Goal: Task Accomplishment & Management: Manage account settings

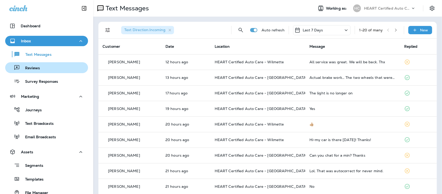
click at [29, 67] on p "Reviews" at bounding box center [30, 68] width 20 height 5
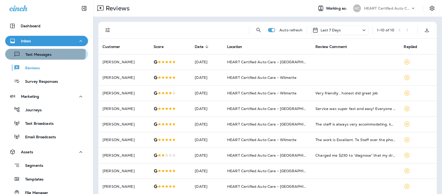
click at [37, 52] on p "Text Messages" at bounding box center [35, 54] width 31 height 5
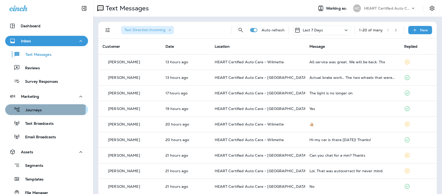
click at [34, 109] on p "Journeys" at bounding box center [30, 110] width 21 height 5
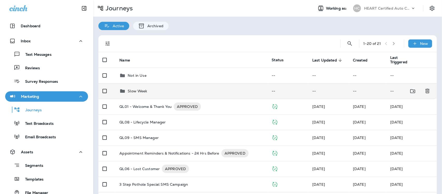
click at [132, 90] on p "Slow Week" at bounding box center [137, 91] width 19 height 4
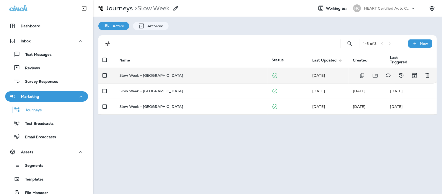
click at [149, 73] on p "Slow Week - [GEOGRAPHIC_DATA]" at bounding box center [151, 75] width 64 height 4
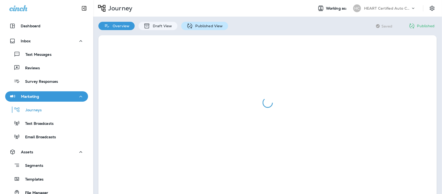
click at [205, 24] on p "Published View" at bounding box center [208, 26] width 30 height 4
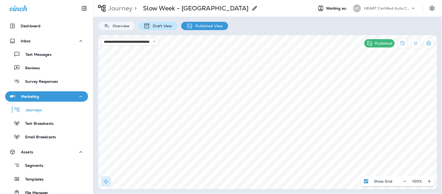
click at [163, 27] on p "Draft View" at bounding box center [161, 26] width 22 height 4
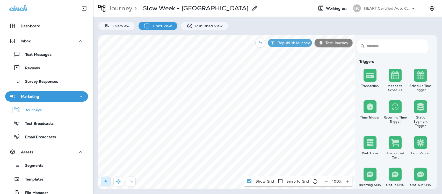
click at [153, 26] on p "Draft View" at bounding box center [161, 26] width 22 height 4
type input "**********"
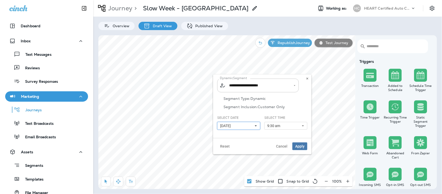
click at [254, 126] on icon at bounding box center [255, 125] width 3 height 3
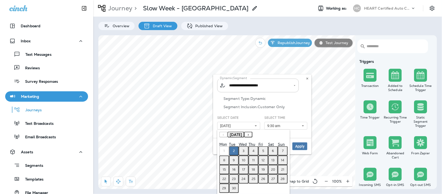
click at [243, 151] on abbr "3" at bounding box center [244, 151] width 2 height 4
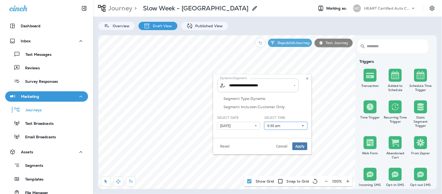
click at [303, 124] on icon at bounding box center [302, 125] width 3 height 3
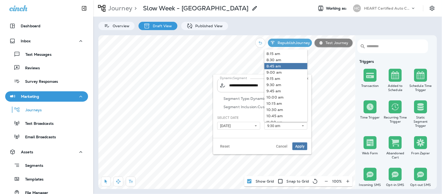
click at [273, 65] on link "8:45 am" at bounding box center [285, 66] width 43 height 6
click at [302, 146] on span "Apply" at bounding box center [299, 146] width 9 height 4
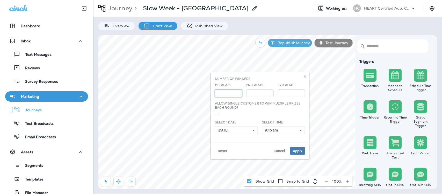
click at [237, 92] on input "***" at bounding box center [228, 93] width 27 height 8
type input "***"
click at [237, 92] on input "***" at bounding box center [228, 93] width 27 height 8
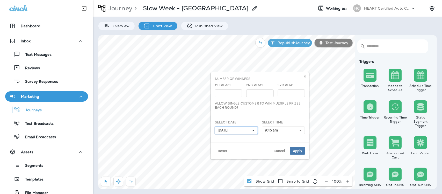
click at [253, 131] on icon at bounding box center [253, 130] width 3 height 3
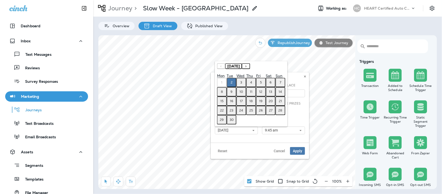
click at [241, 86] on button "3" at bounding box center [241, 82] width 10 height 9
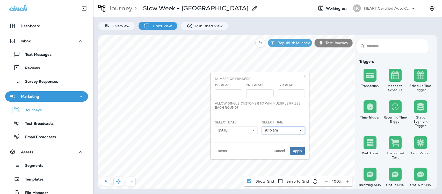
click at [302, 130] on button "9:45 am" at bounding box center [283, 130] width 43 height 8
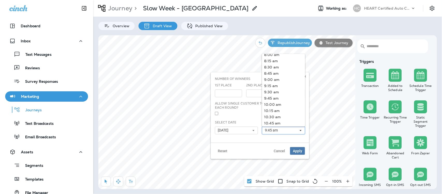
scroll to position [194, 0]
click at [275, 87] on link "9:00 am" at bounding box center [283, 88] width 43 height 6
click at [298, 151] on span "Apply" at bounding box center [297, 151] width 9 height 4
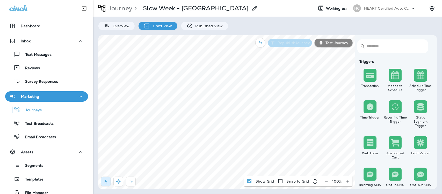
click at [295, 44] on p "Republish Journey" at bounding box center [292, 43] width 34 height 4
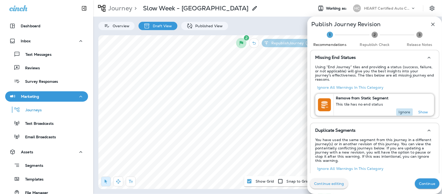
click at [399, 110] on p "Ignore" at bounding box center [405, 112] width 12 height 4
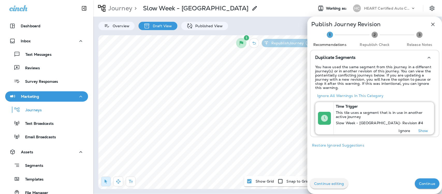
click at [400, 130] on p "Ignore" at bounding box center [405, 130] width 12 height 4
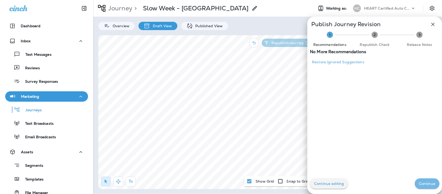
click at [419, 184] on p "Continue" at bounding box center [427, 183] width 16 height 4
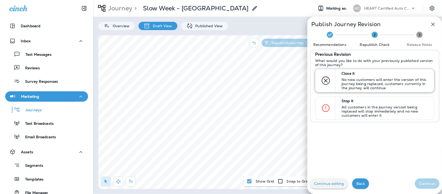
click at [364, 78] on p "No new customers will enter the version of this journey being replaced, custome…" at bounding box center [385, 83] width 88 height 12
click at [427, 184] on p "Continue" at bounding box center [427, 183] width 16 height 4
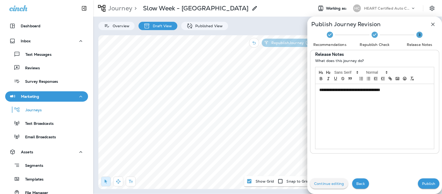
click at [399, 90] on p "**********" at bounding box center [373, 90] width 108 height 6
click at [424, 187] on button "Publish" at bounding box center [428, 183] width 21 height 10
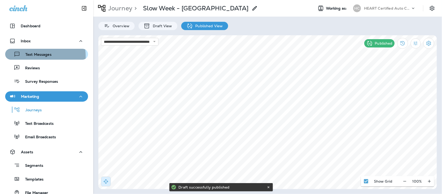
click at [33, 56] on p "Text Messages" at bounding box center [35, 54] width 31 height 5
